Goal: Information Seeking & Learning: Learn about a topic

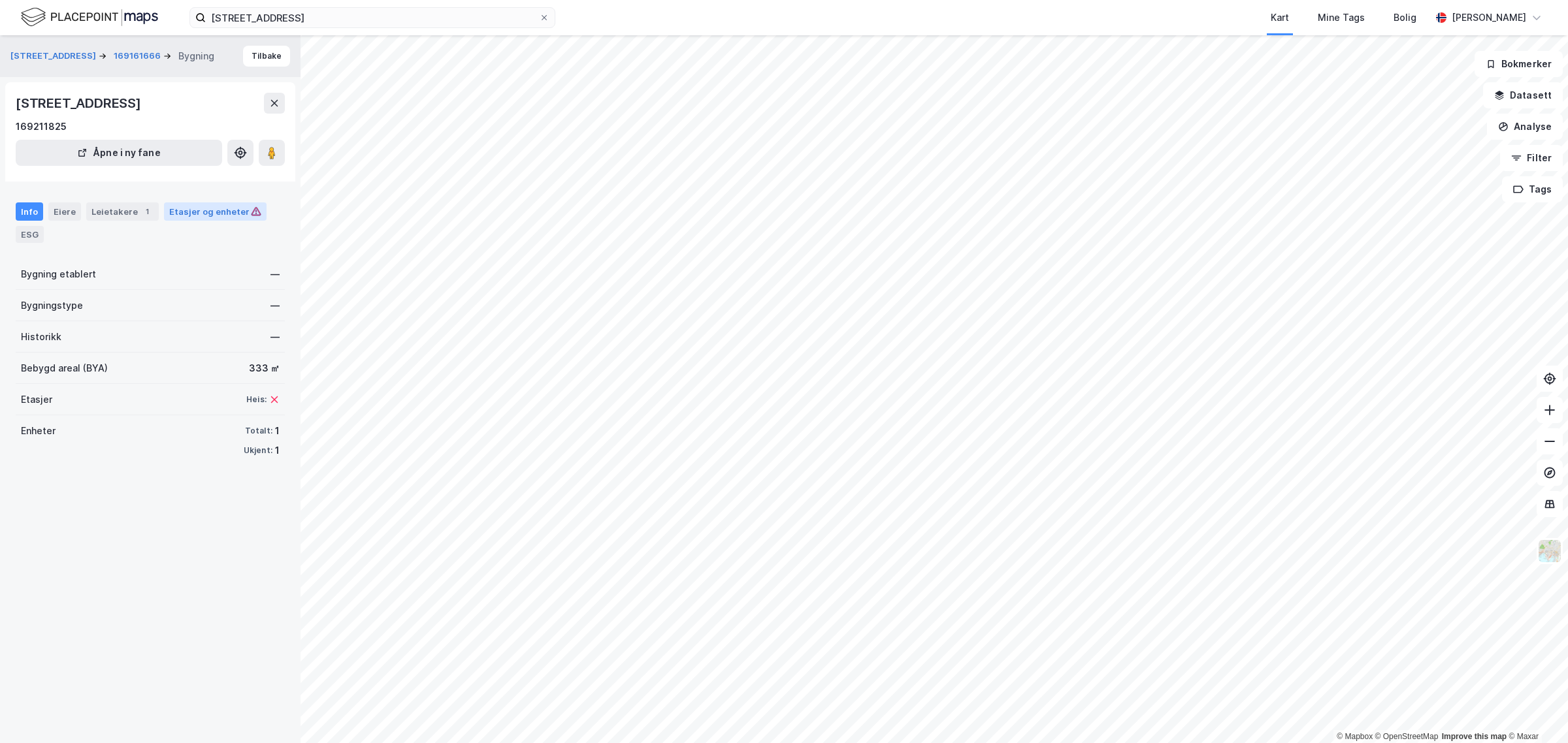
click at [192, 214] on div "Etasjer og enheter" at bounding box center [215, 211] width 92 height 12
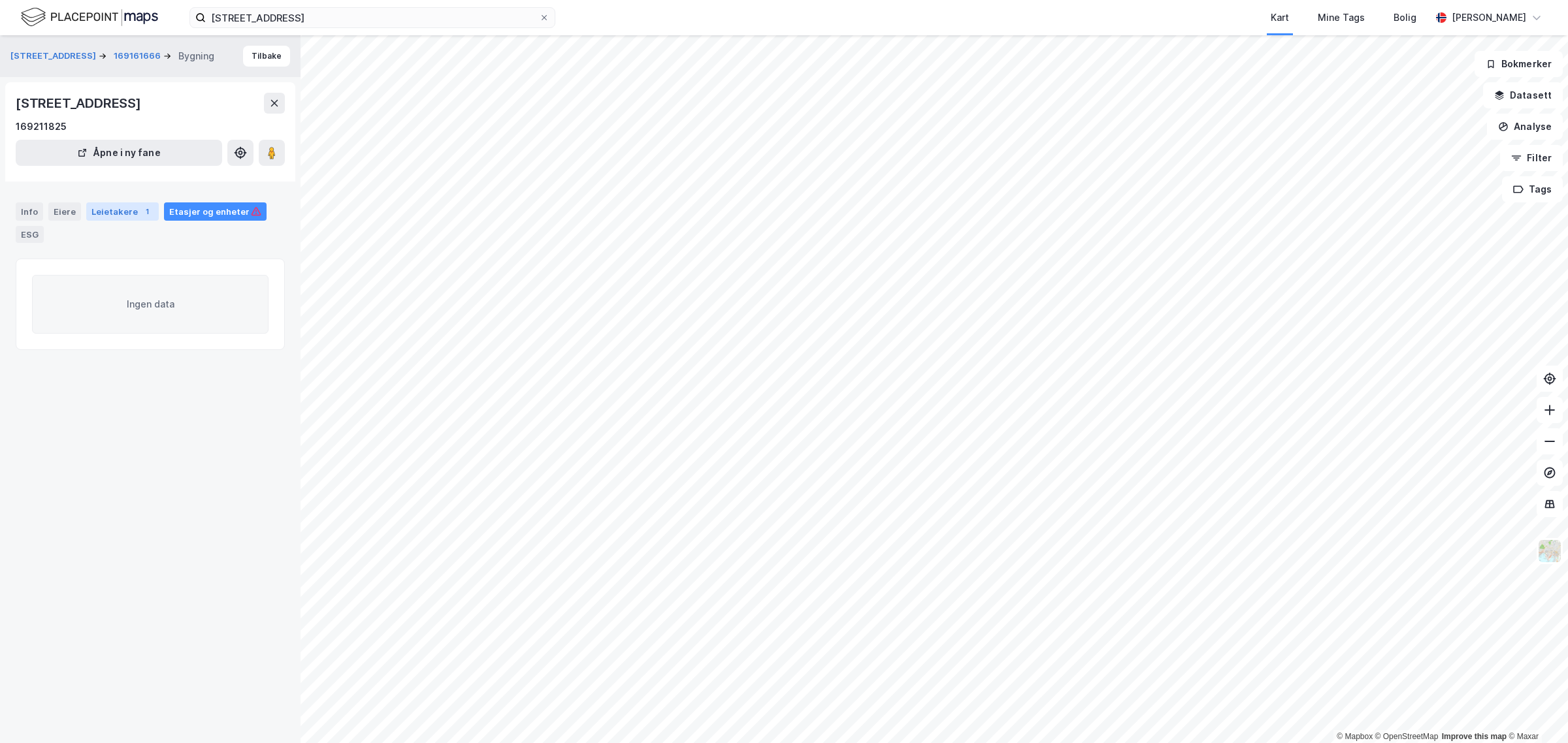
click at [109, 208] on div "Leietakere 1" at bounding box center [122, 211] width 73 height 18
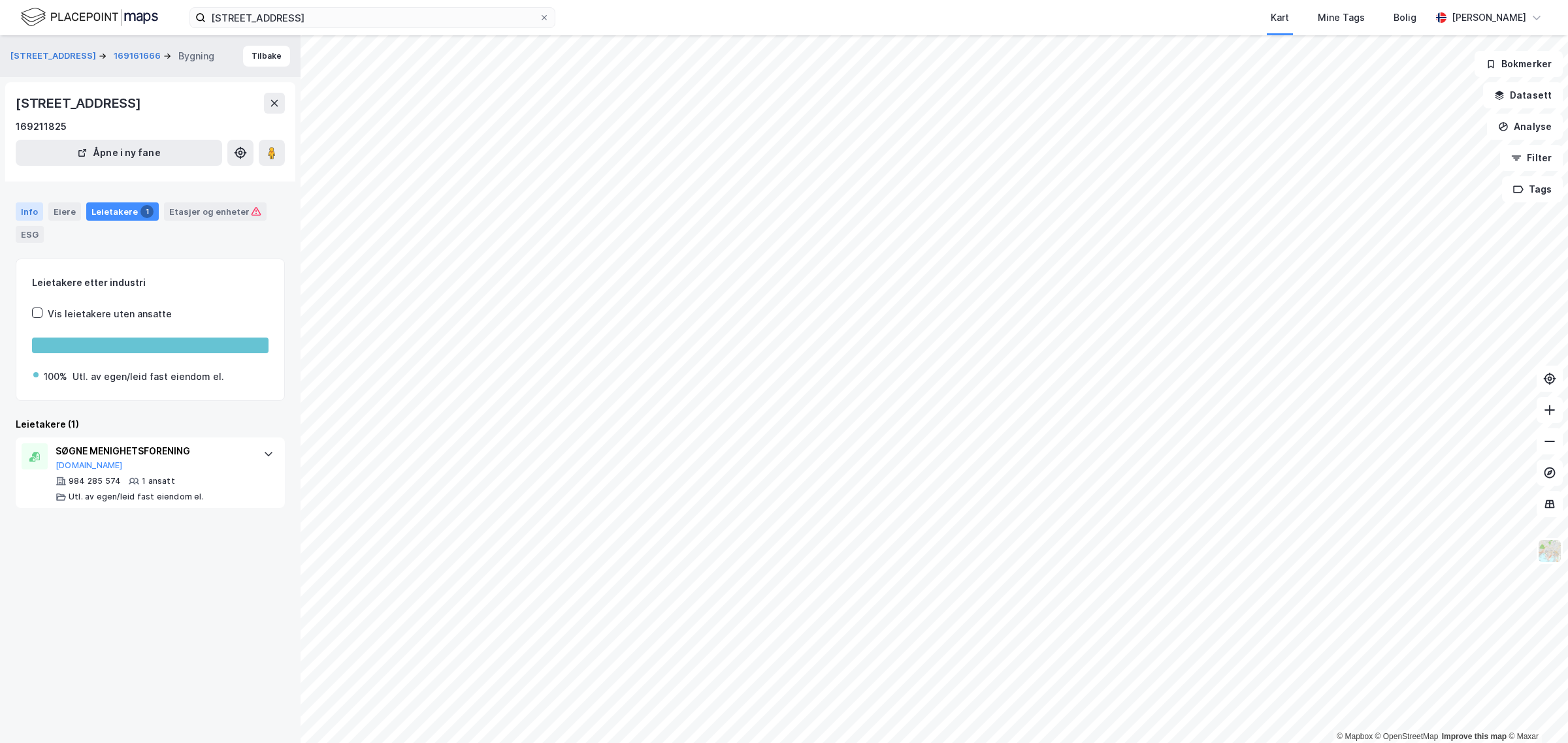
click at [28, 209] on div "Info" at bounding box center [29, 211] width 27 height 18
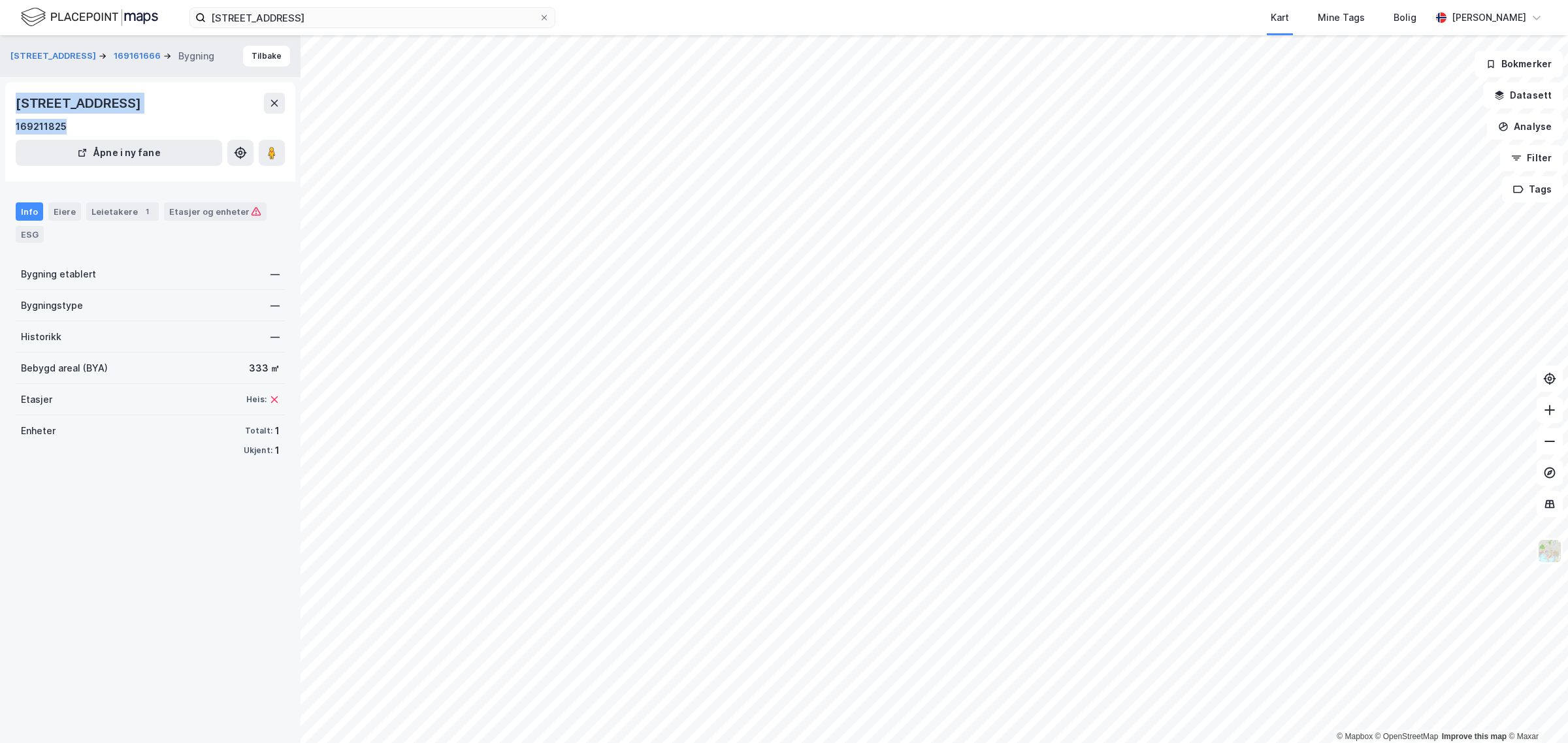
drag, startPoint x: 73, startPoint y: 128, endPoint x: 10, endPoint y: 112, distance: 65.0
click at [10, 112] on div "[STREET_ADDRESS] Åpne i ny fane" at bounding box center [150, 131] width 290 height 99
copy div "[STREET_ADDRESS]"
